Goal: Find specific page/section: Find specific page/section

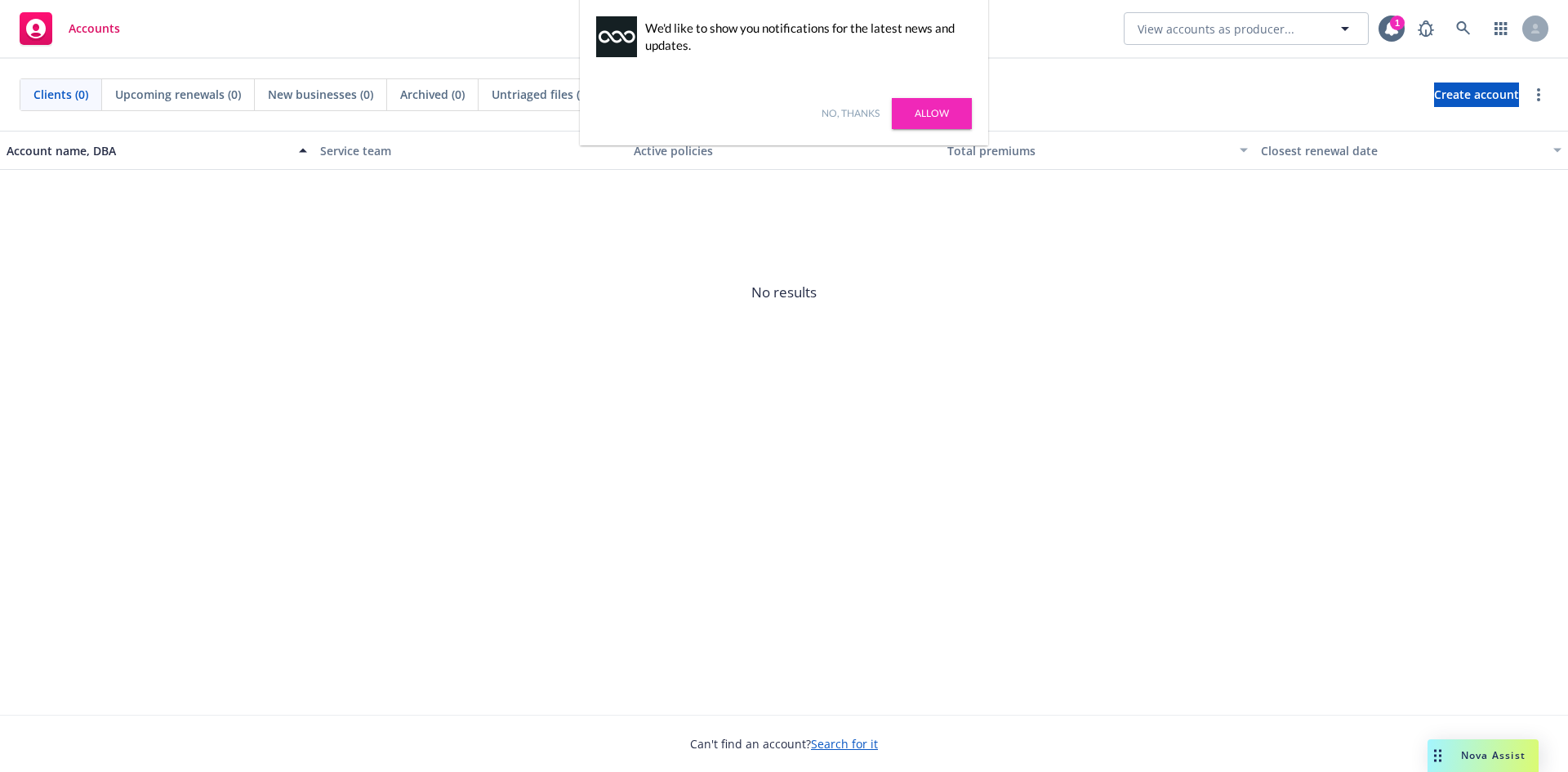
click at [848, 113] on link "No, thanks" at bounding box center [851, 113] width 58 height 14
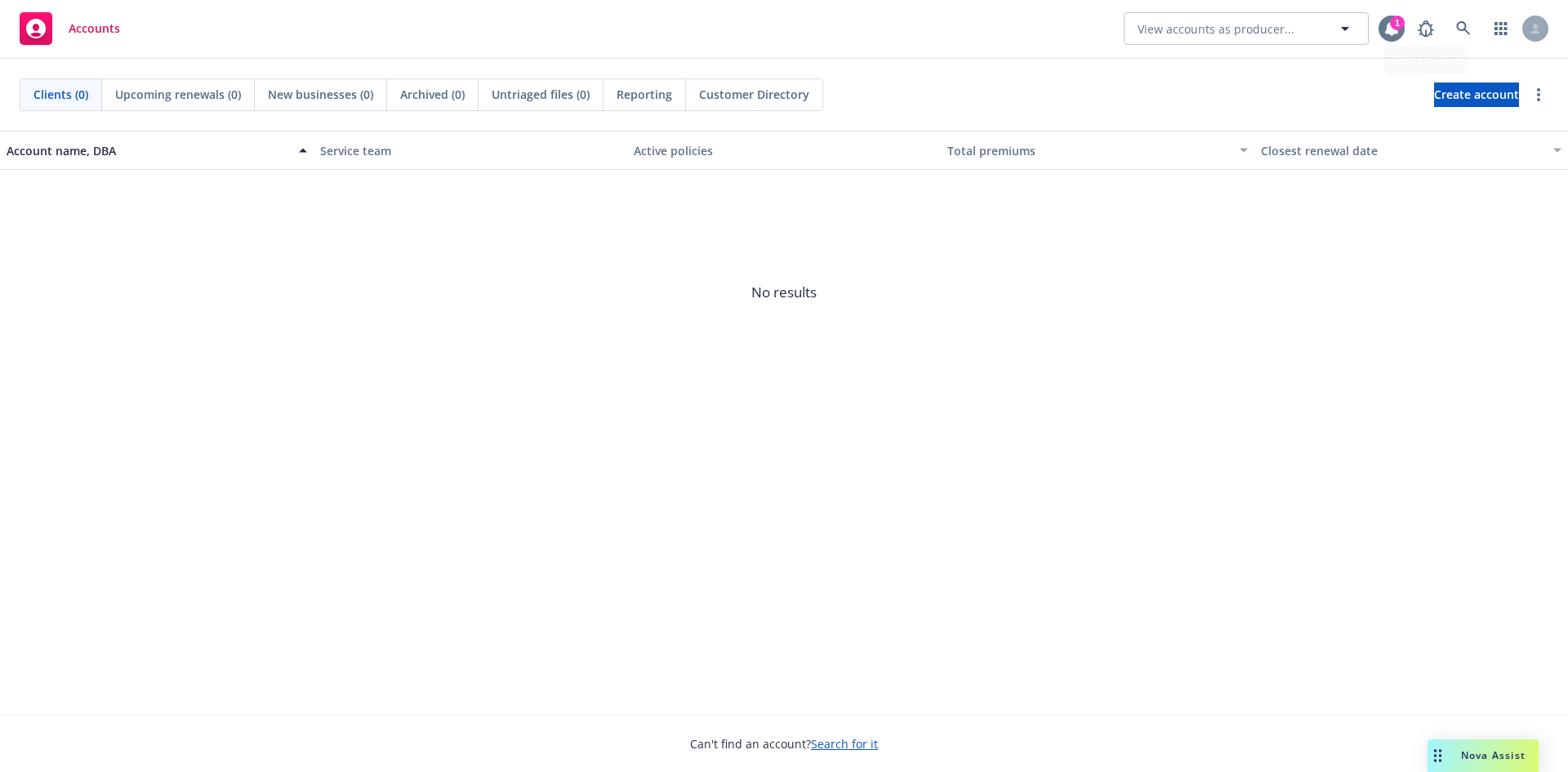
click at [1393, 25] on div "1" at bounding box center [1397, 22] width 14 height 14
click at [1459, 27] on icon at bounding box center [1463, 28] width 14 height 14
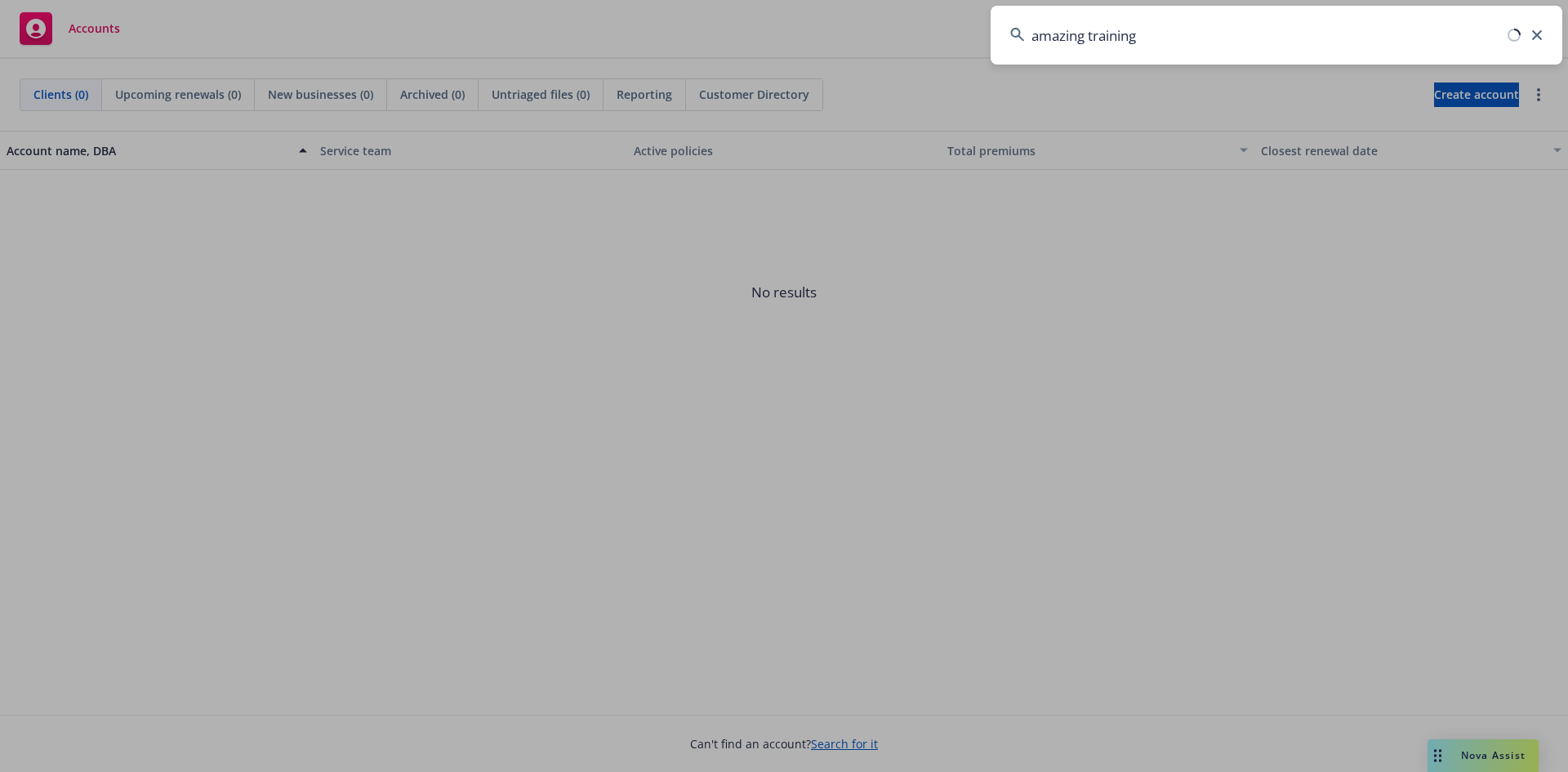
type input "amazing training"
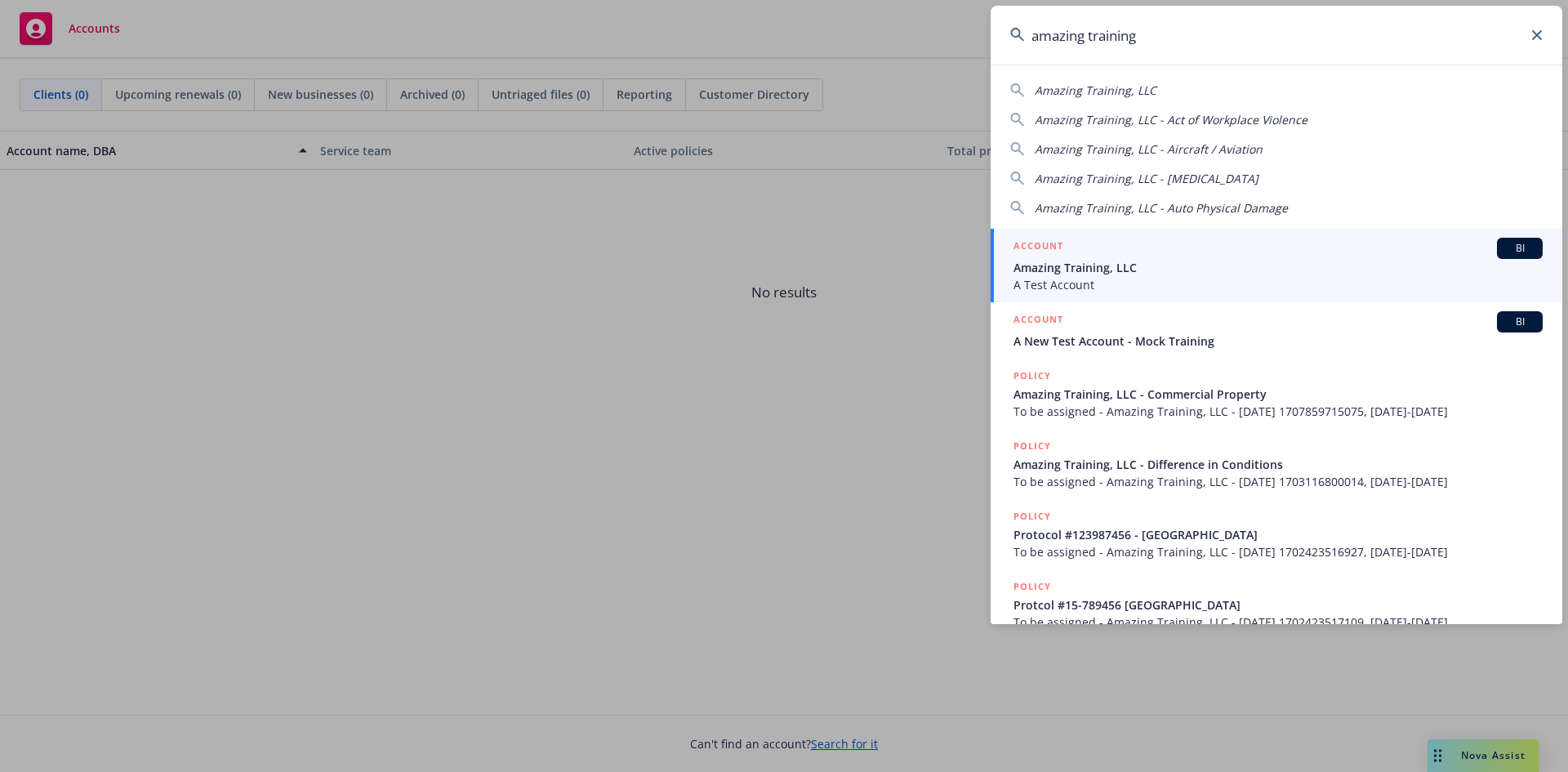
click at [1083, 269] on span "Amazing Training, LLC" at bounding box center [1278, 267] width 529 height 17
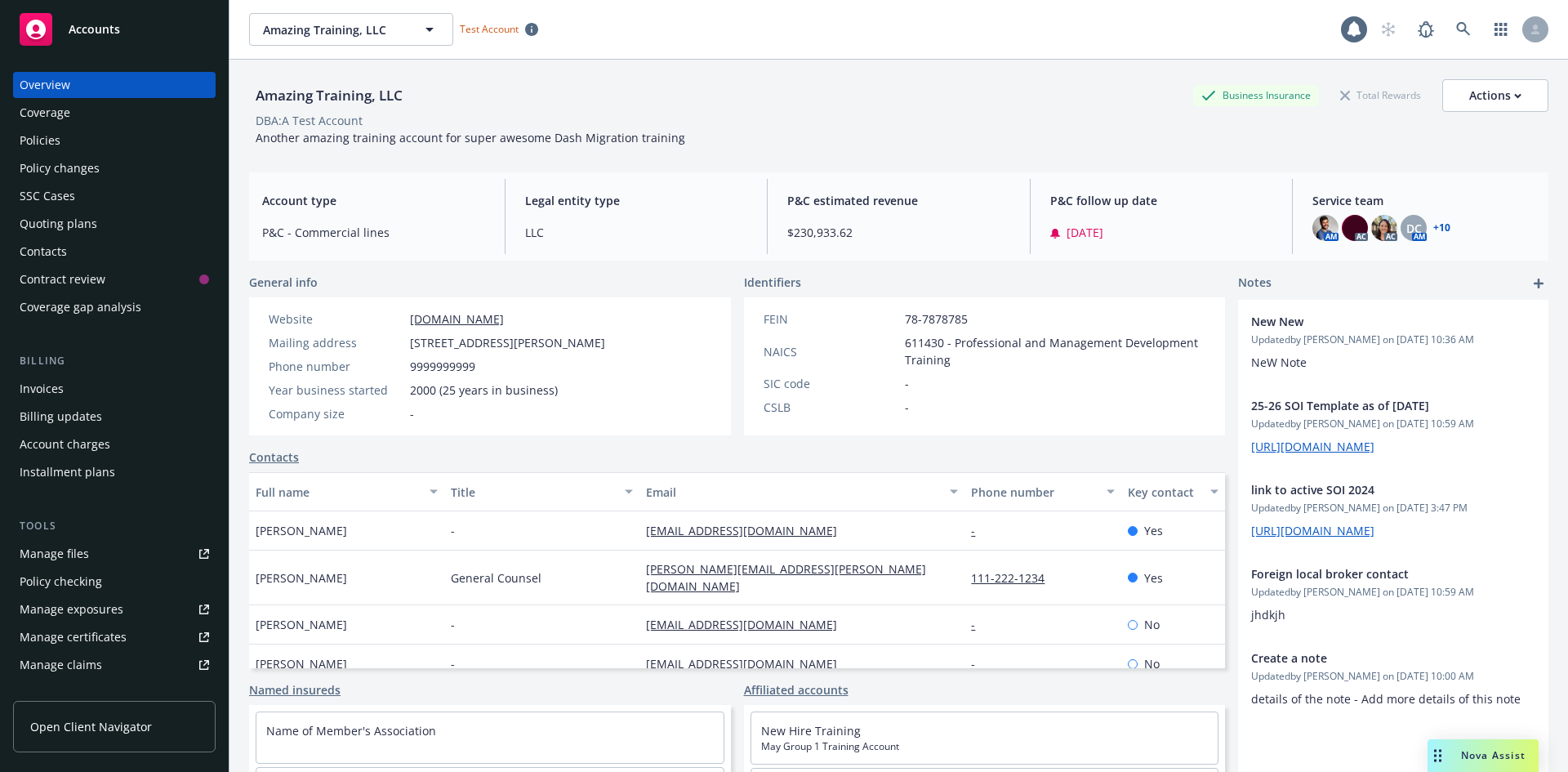
click at [41, 141] on div "Policies" at bounding box center [40, 141] width 41 height 27
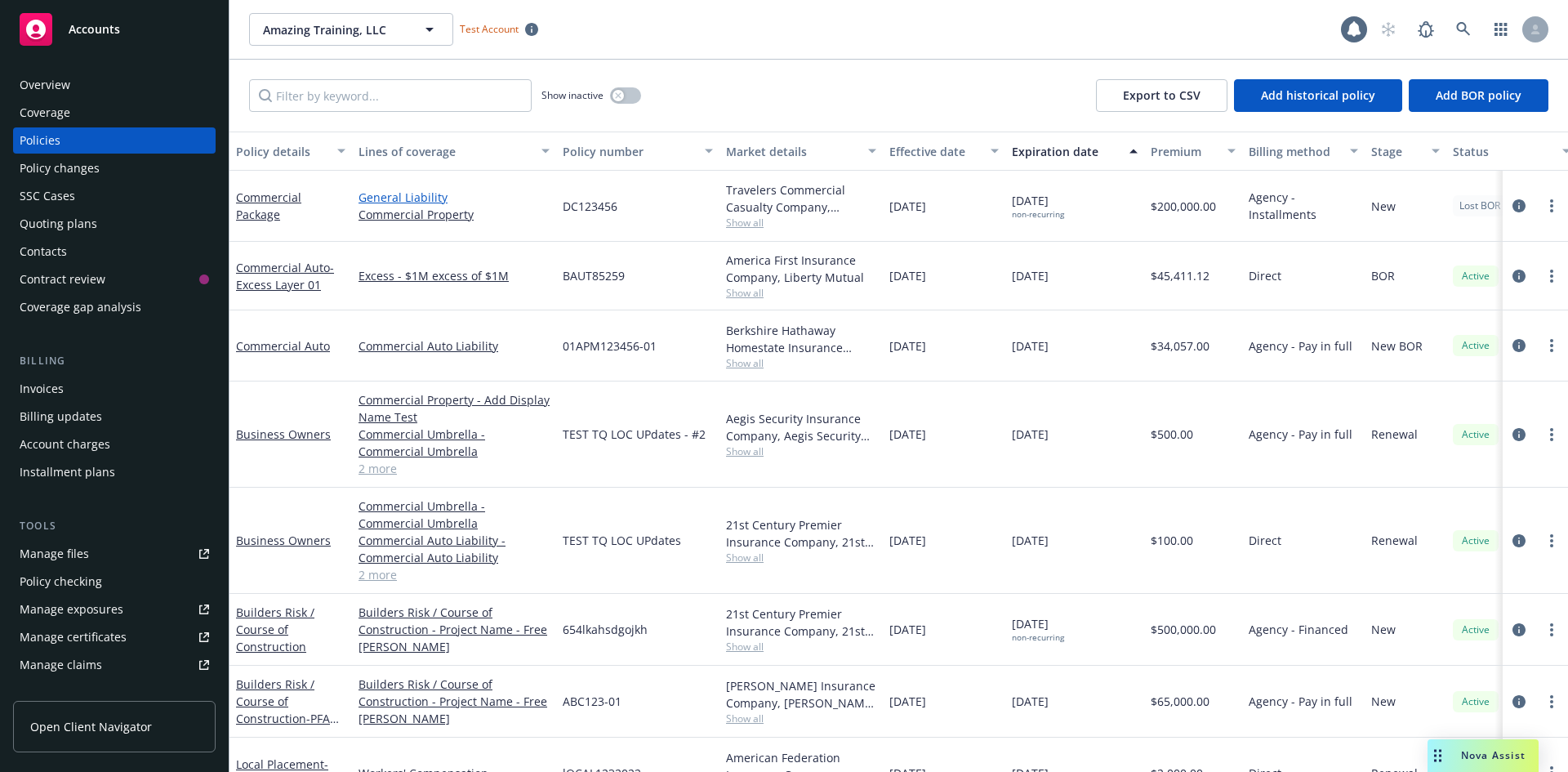
click at [408, 201] on link "General Liability" at bounding box center [453, 198] width 191 height 17
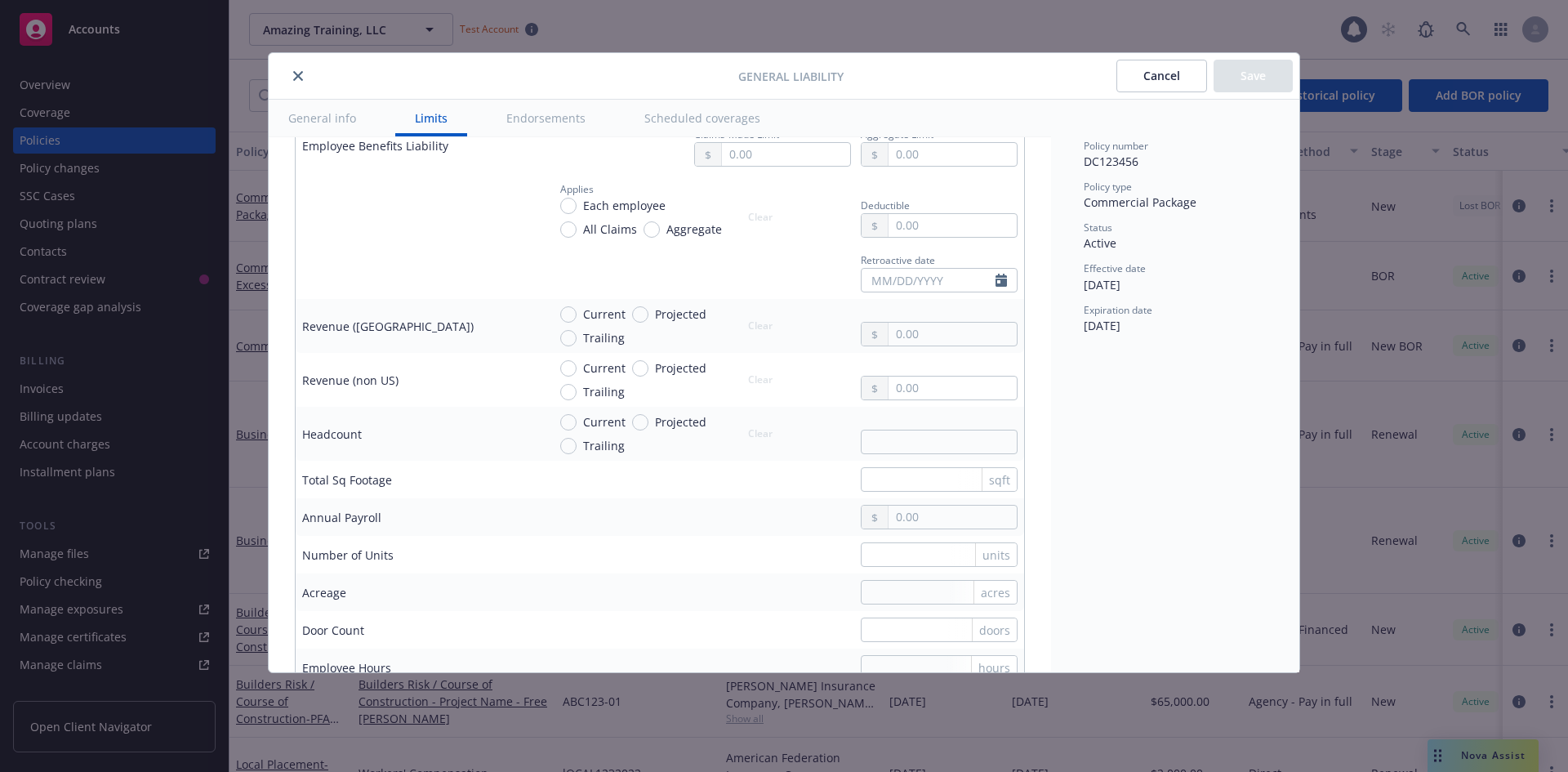
scroll to position [980, 0]
